Goal: Book appointment/travel/reservation

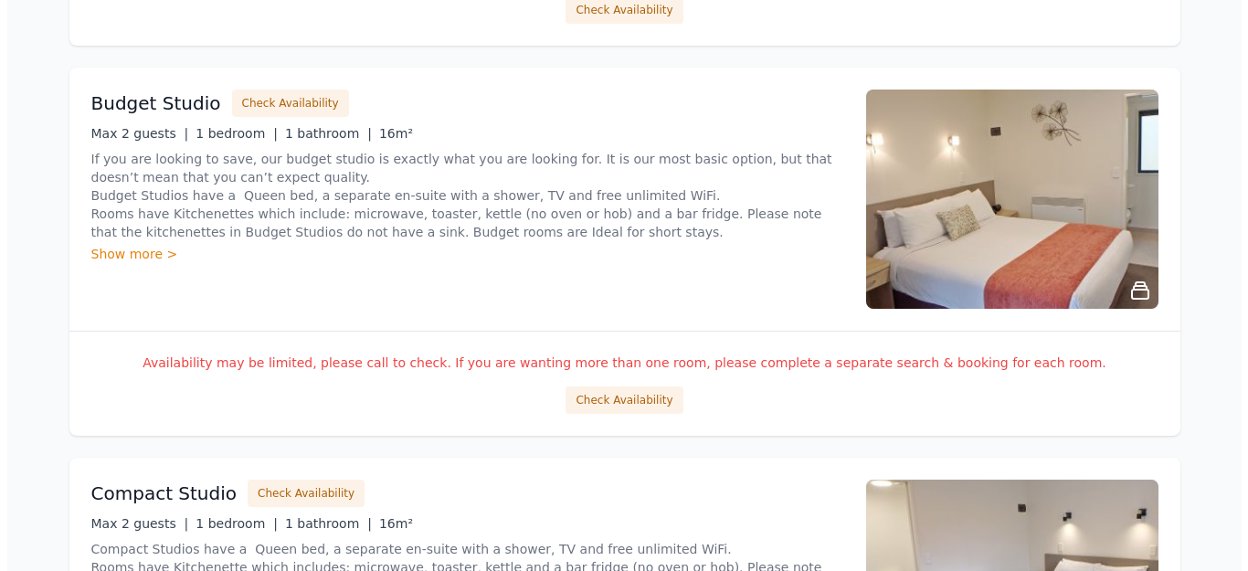
scroll to position [1096, 0]
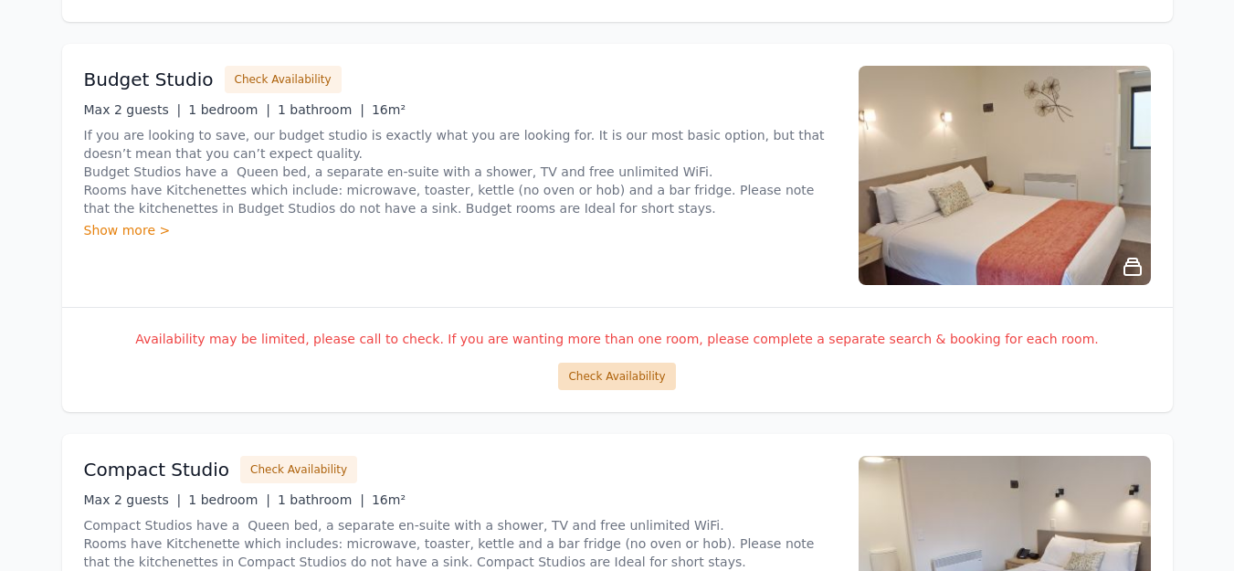
click at [623, 380] on button "Check Availability" at bounding box center [616, 376] width 117 height 27
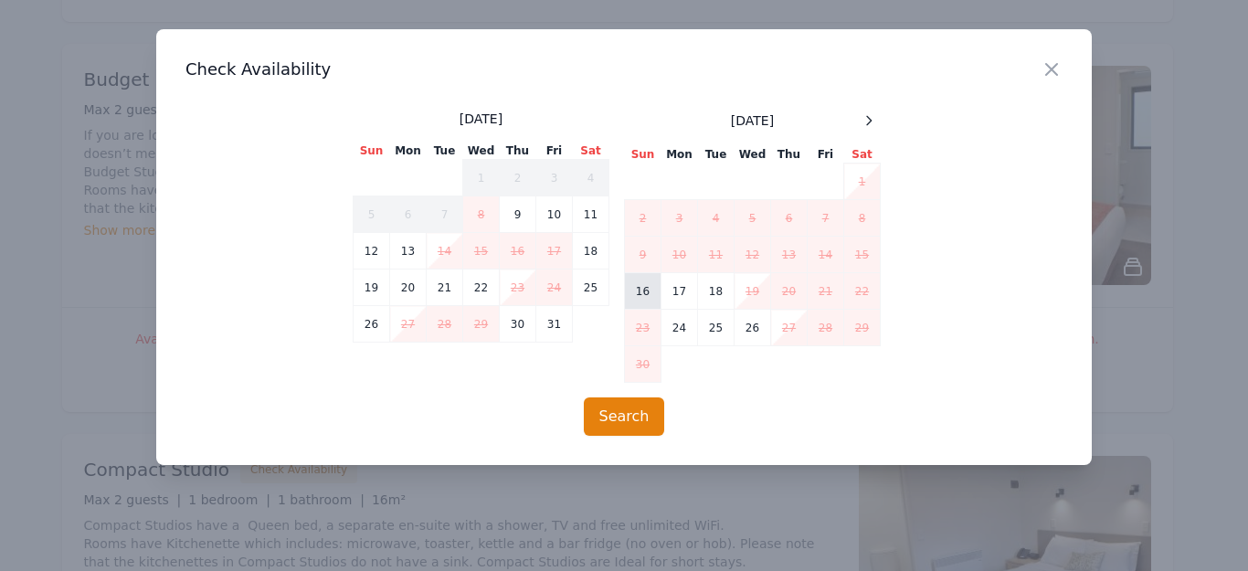
click at [640, 294] on td "16" at bounding box center [643, 291] width 37 height 37
click at [756, 291] on td "19" at bounding box center [753, 291] width 37 height 37
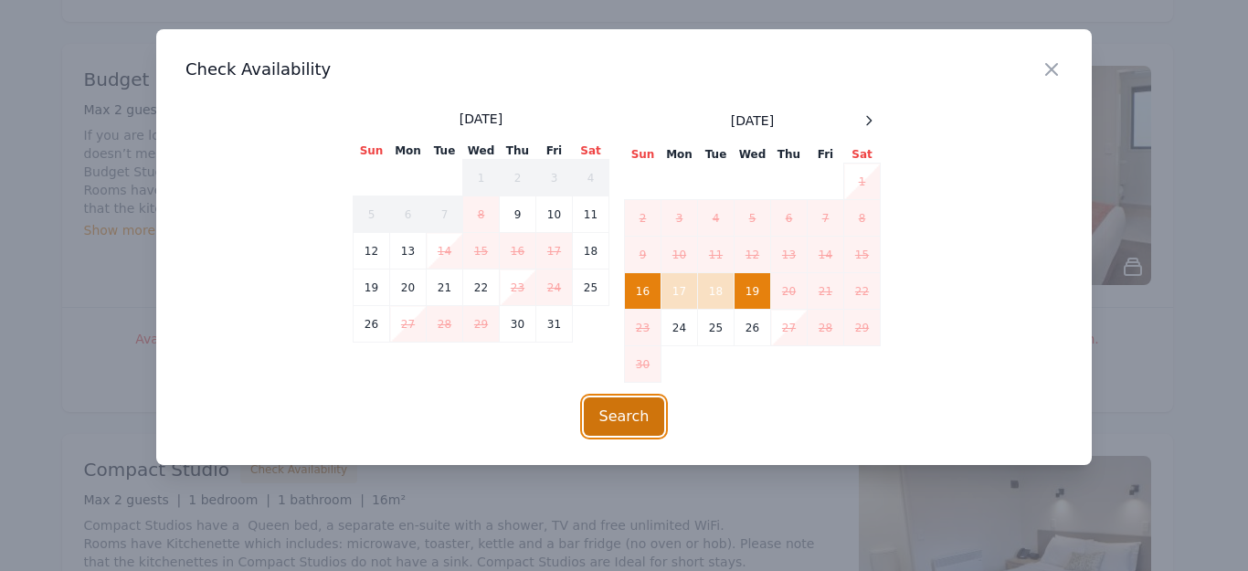
click at [620, 416] on button "Search" at bounding box center [624, 416] width 81 height 38
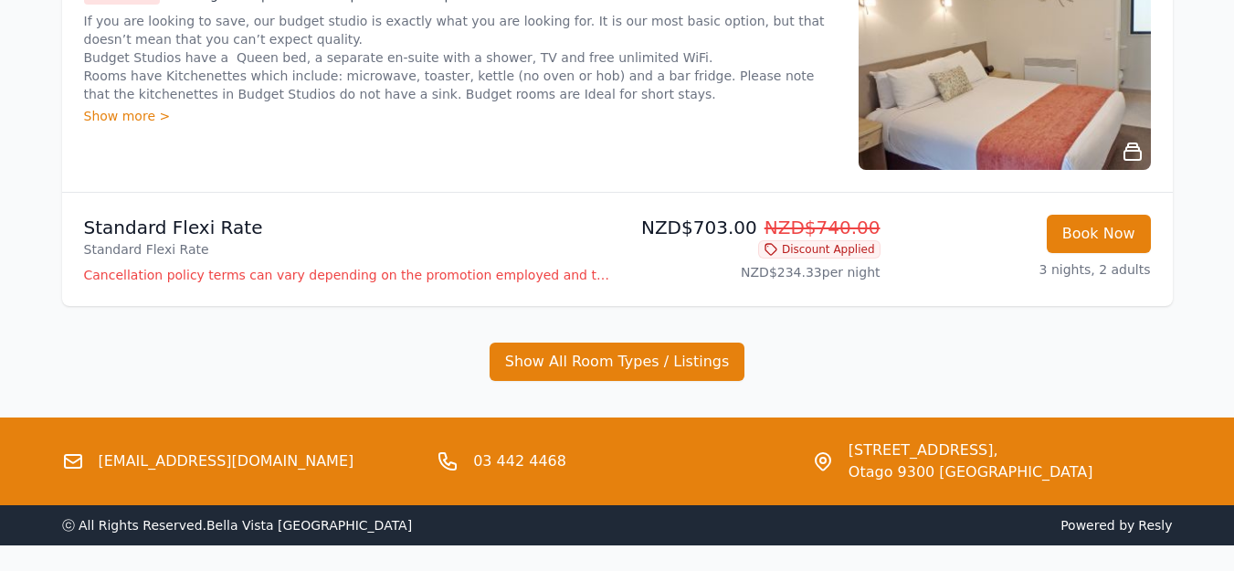
scroll to position [249, 0]
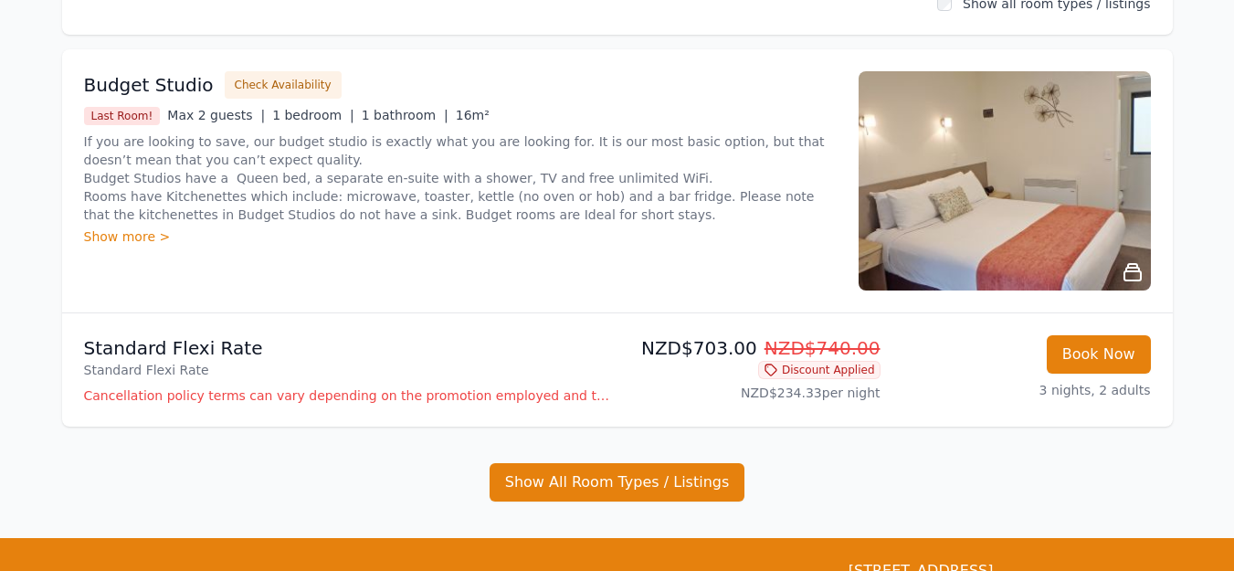
click at [140, 238] on div "Show more >" at bounding box center [460, 236] width 753 height 18
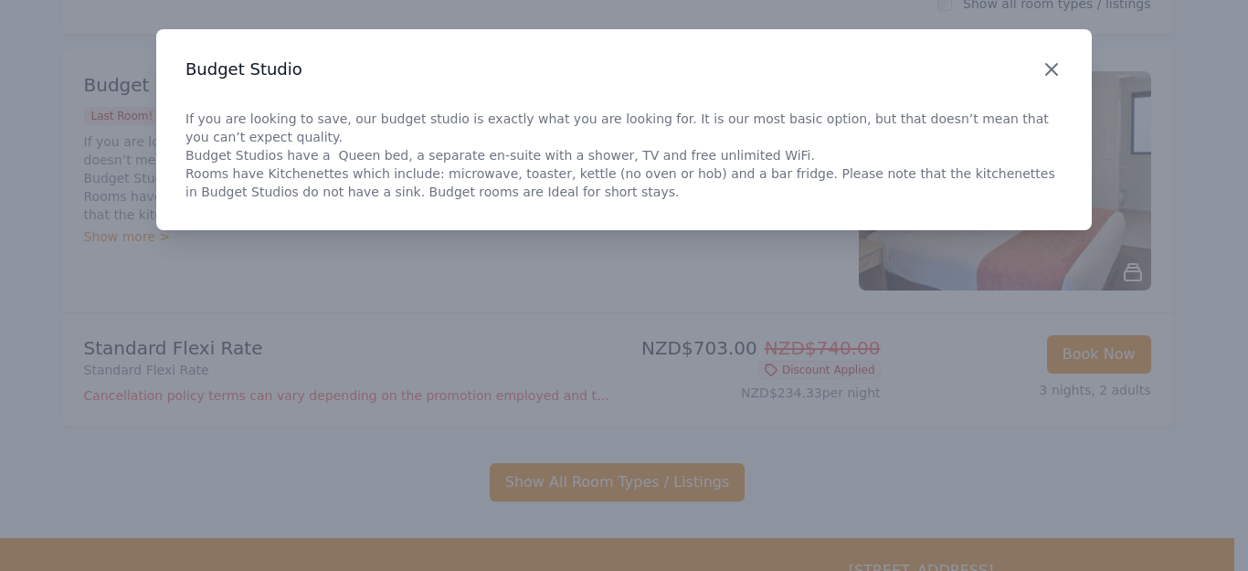
click at [1050, 70] on icon "button" at bounding box center [1051, 69] width 11 height 11
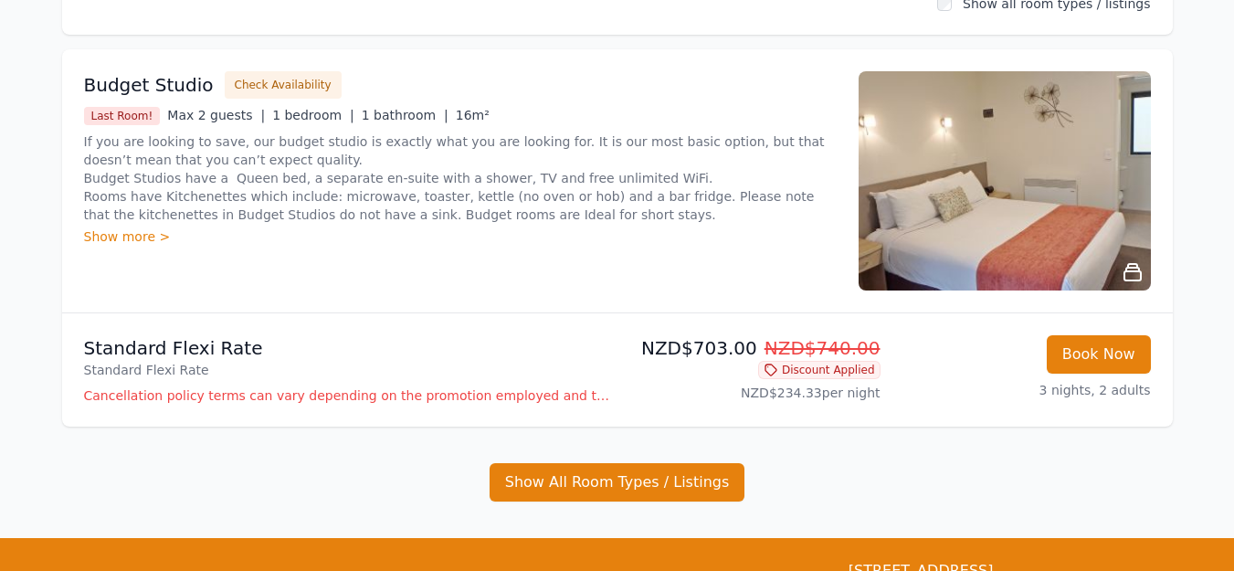
click at [1042, 210] on img at bounding box center [1005, 180] width 292 height 219
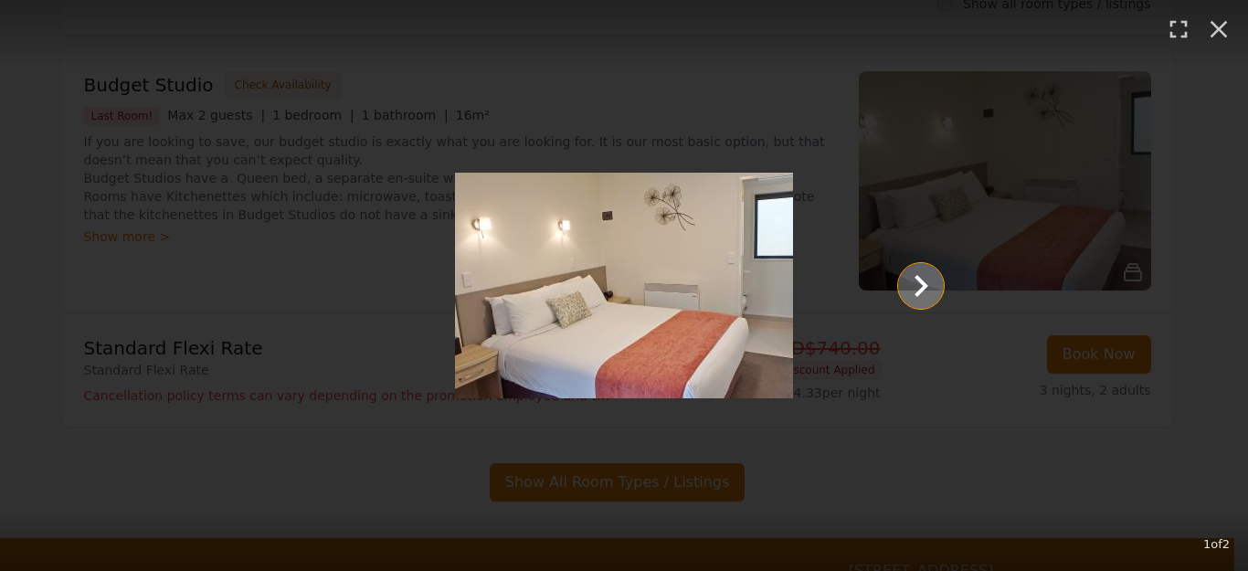
click at [926, 283] on icon "Show slide 2 of 2" at bounding box center [921, 286] width 44 height 44
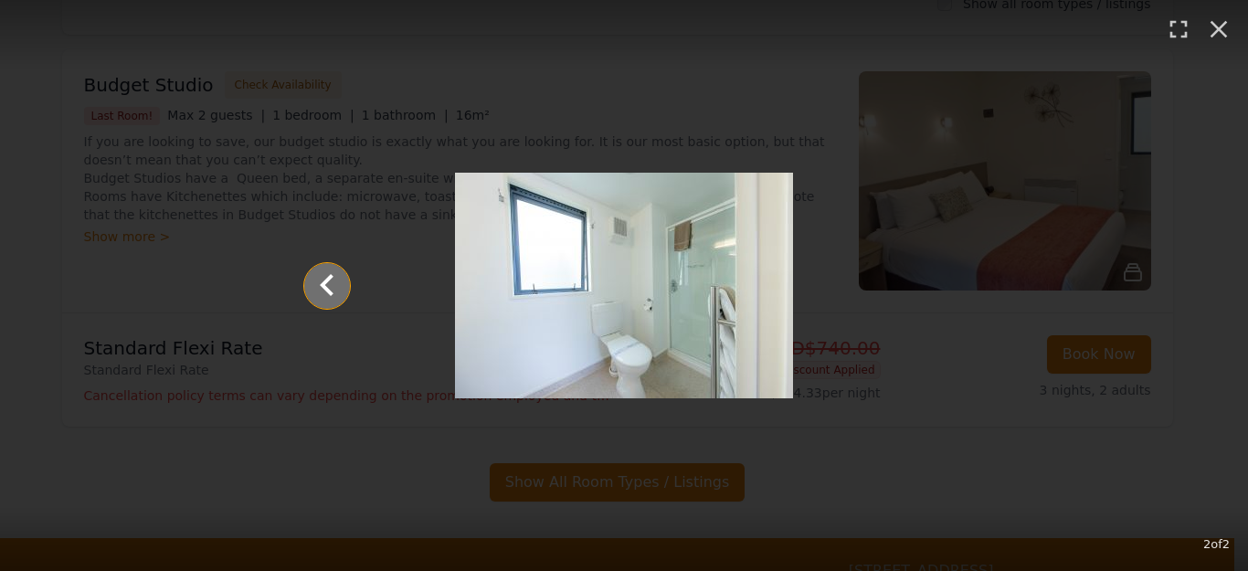
click at [327, 291] on icon "Show slide 1 of 2" at bounding box center [327, 284] width 14 height 22
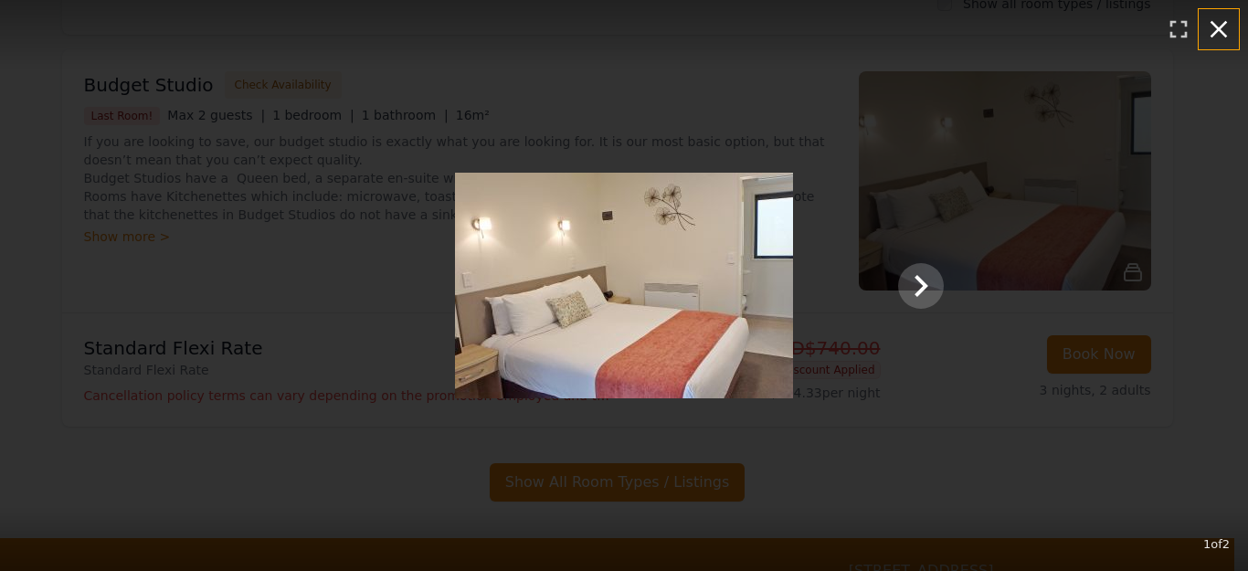
click at [1222, 26] on icon "button" at bounding box center [1219, 29] width 17 height 17
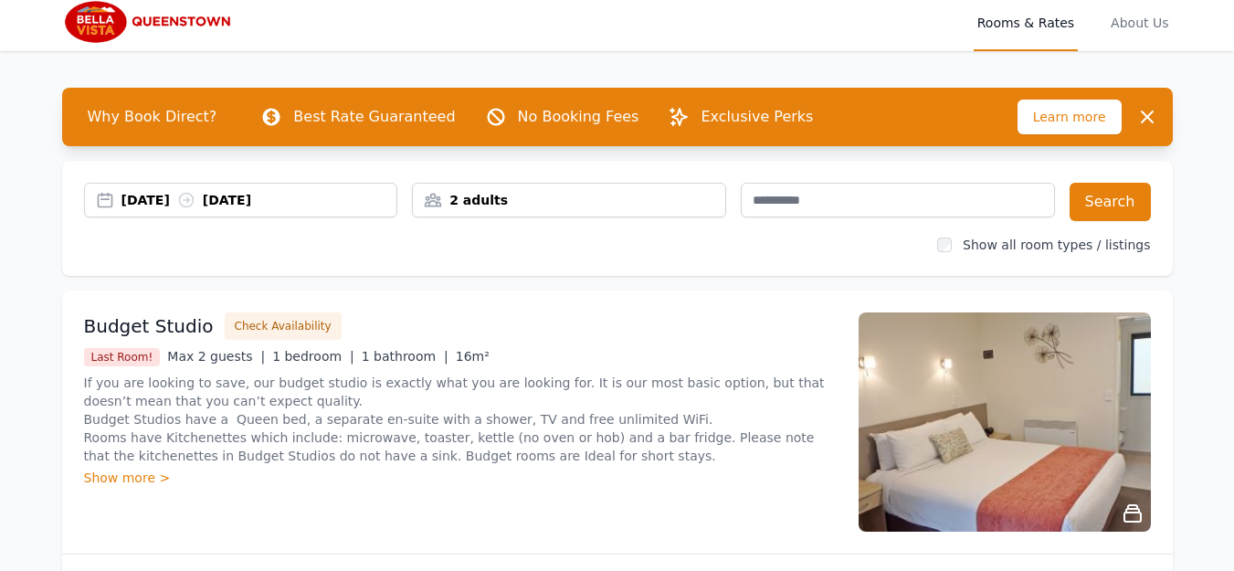
scroll to position [0, 0]
